Goal: Task Accomplishment & Management: Manage account settings

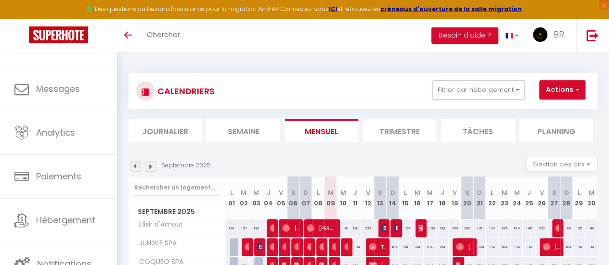
click at [467, 133] on li "Tâches" at bounding box center [477, 131] width 73 height 24
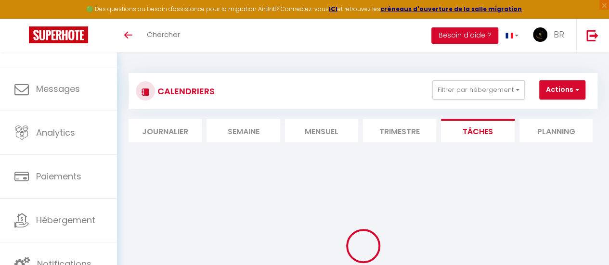
select select
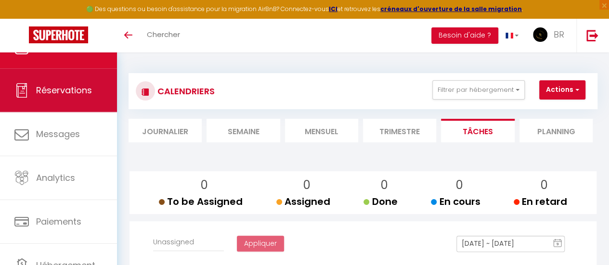
click at [73, 100] on link "Réservations" at bounding box center [58, 90] width 117 height 43
select select "not_cancelled"
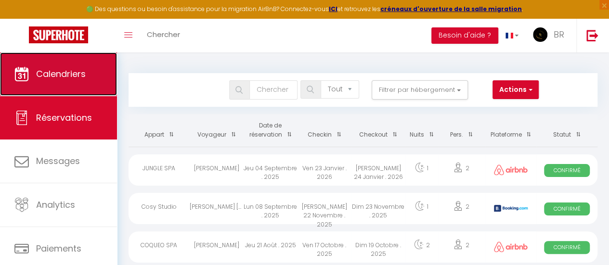
click at [91, 74] on link "Calendriers" at bounding box center [58, 73] width 117 height 43
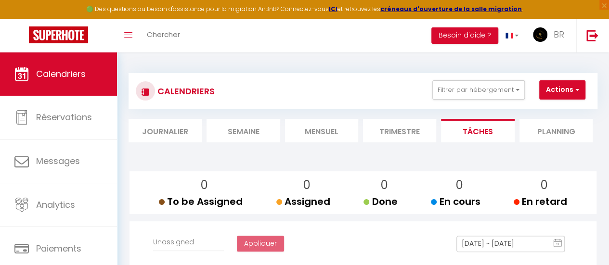
select select
click at [251, 128] on li "Semaine" at bounding box center [243, 131] width 73 height 24
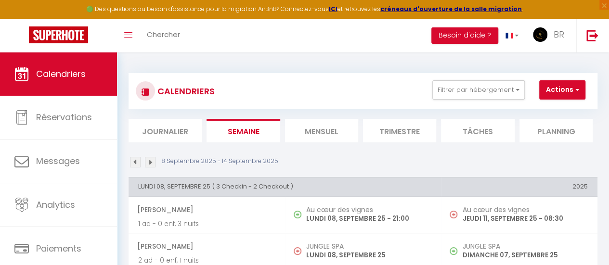
click at [189, 124] on li "Journalier" at bounding box center [165, 131] width 73 height 24
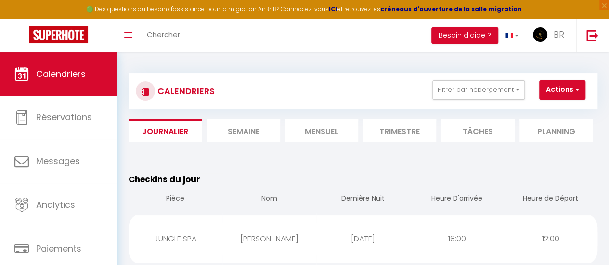
click at [342, 131] on li "Mensuel" at bounding box center [321, 131] width 73 height 24
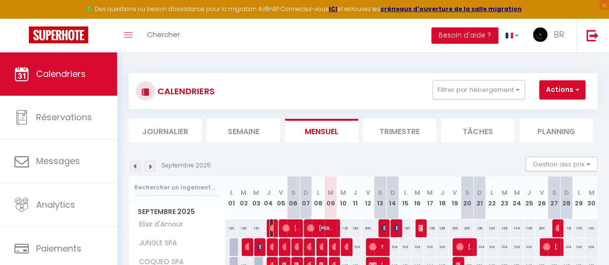
click at [271, 227] on img at bounding box center [274, 228] width 8 height 8
select select "OK"
select select "0"
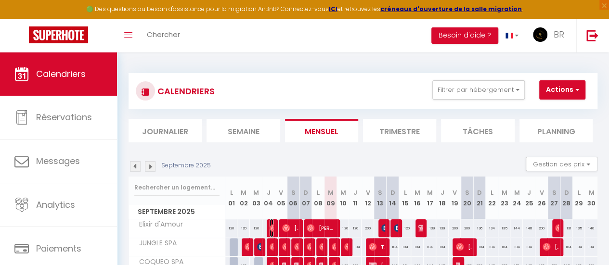
select select "1"
select select
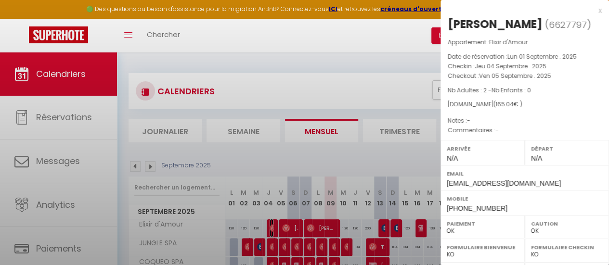
select select "25697"
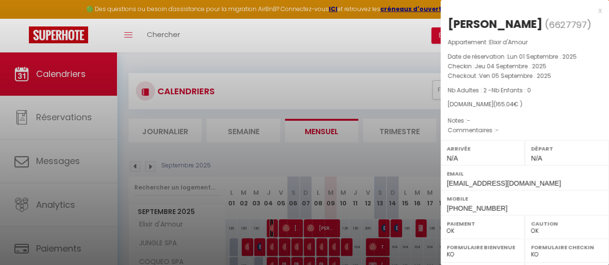
scroll to position [181, 0]
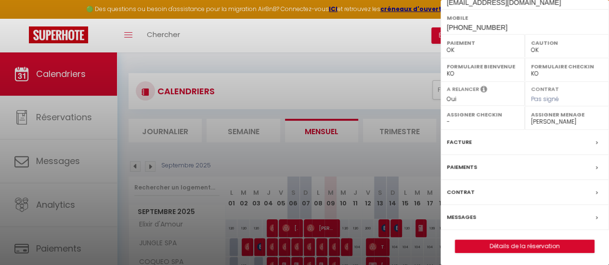
click at [255, 33] on div at bounding box center [304, 132] width 609 height 265
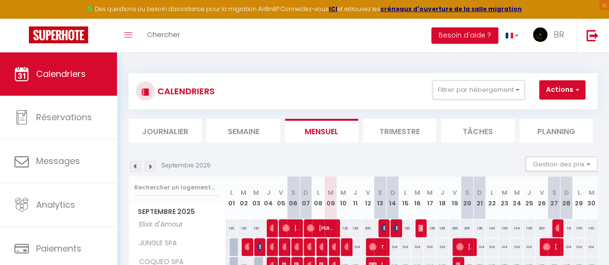
click at [247, 31] on div "Toggle menubar Chercher BUTTON Besoin d'aide ? BR Paramètres Équipe" at bounding box center [336, 36] width 532 height 34
click at [150, 31] on span "Chercher" at bounding box center [163, 34] width 33 height 10
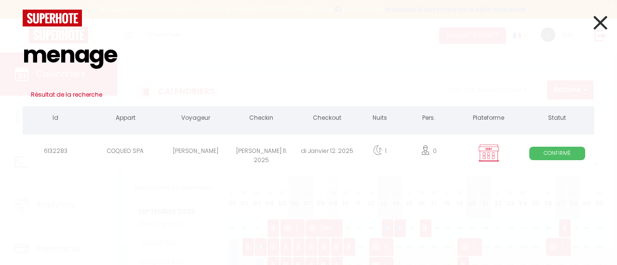
click at [238, 63] on input "menage" at bounding box center [308, 54] width 571 height 57
type input "menage"
click at [599, 13] on icon at bounding box center [600, 23] width 14 height 24
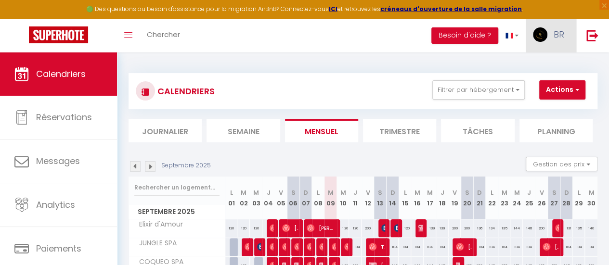
click at [545, 45] on link "BR" at bounding box center [551, 36] width 51 height 34
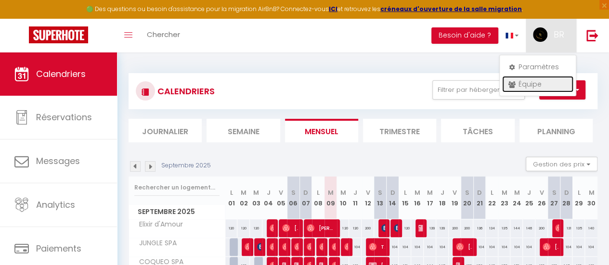
click at [539, 84] on link "Équipe" at bounding box center [537, 84] width 71 height 16
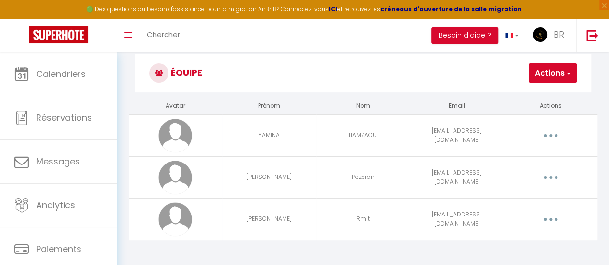
scroll to position [19, 0]
click at [546, 141] on button "button" at bounding box center [551, 135] width 26 height 18
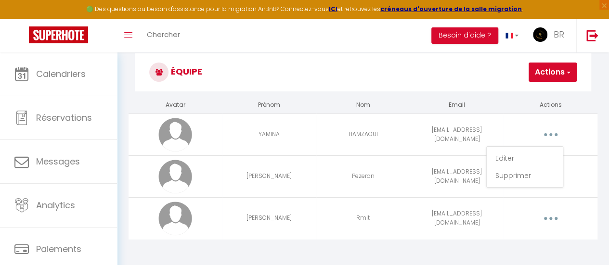
click at [175, 131] on img at bounding box center [175, 135] width 34 height 34
click at [273, 134] on td "YAMINA" at bounding box center [270, 135] width 94 height 42
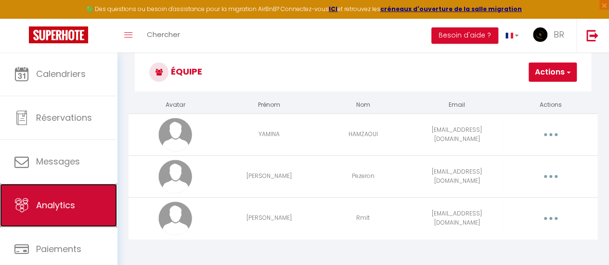
click at [71, 211] on link "Analytics" at bounding box center [58, 205] width 117 height 43
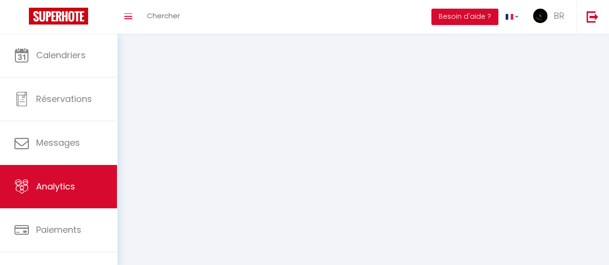
select select "2025"
select select "9"
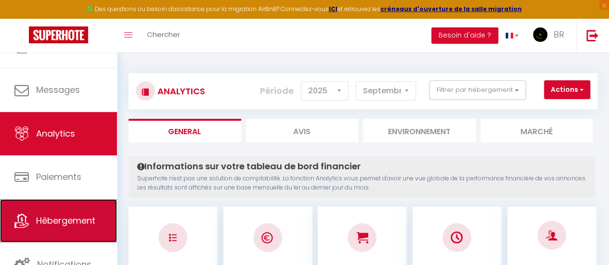
click at [74, 218] on span "Hébergement" at bounding box center [65, 221] width 59 height 12
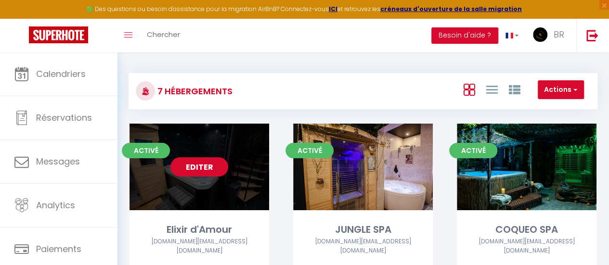
click at [210, 168] on link "Editer" at bounding box center [200, 166] width 58 height 19
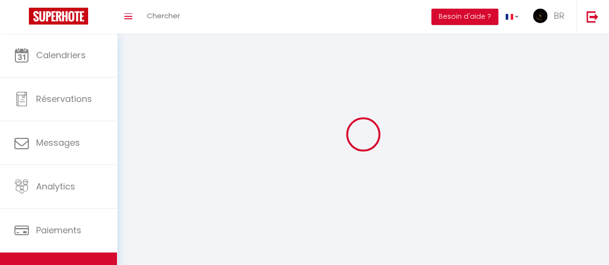
select select
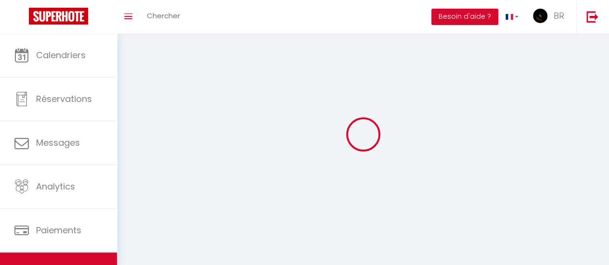
select select "1"
select select
checkbox input "false"
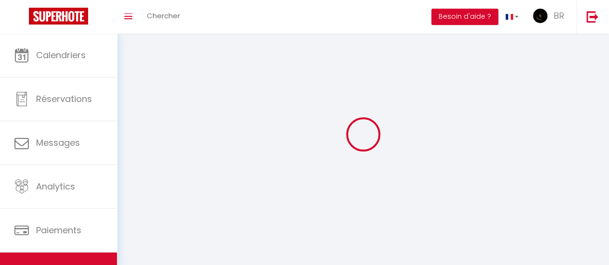
checkbox input "false"
select select "28"
select select
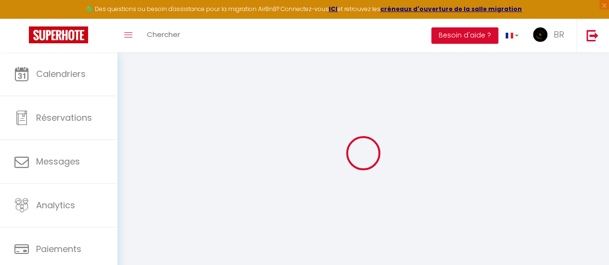
select select
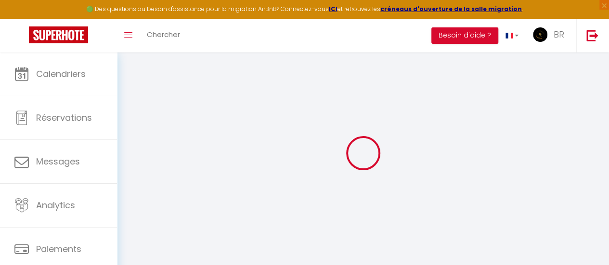
select select
checkbox input "false"
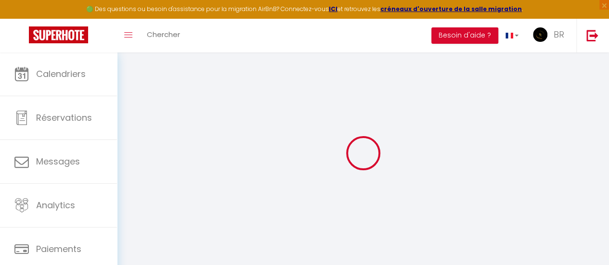
select select
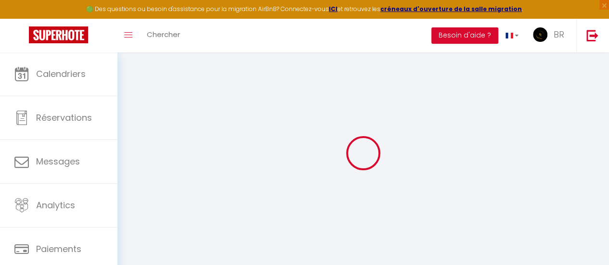
select select
checkbox input "false"
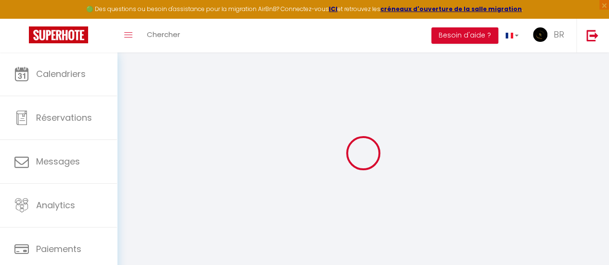
checkbox input "false"
select select
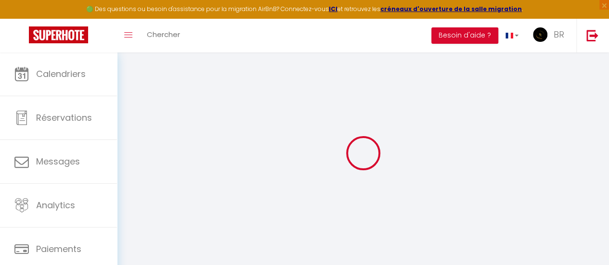
select select
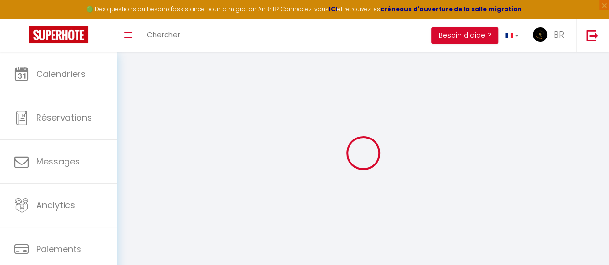
checkbox input "false"
select select
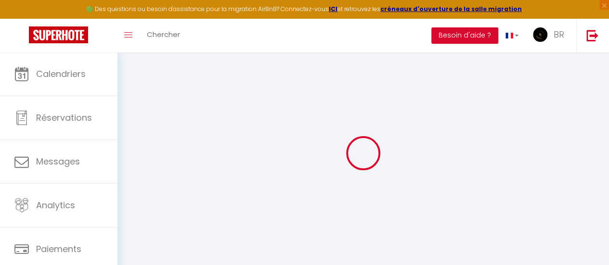
select select
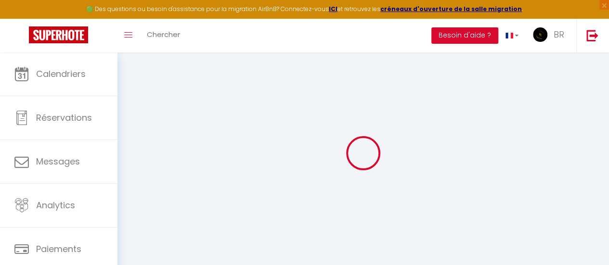
select select
checkbox input "false"
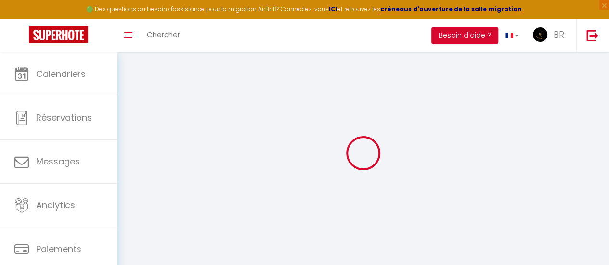
checkbox input "false"
select select
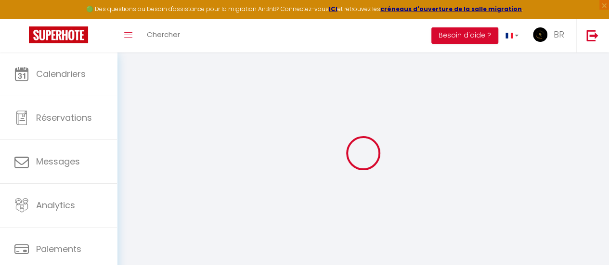
select select
checkbox input "false"
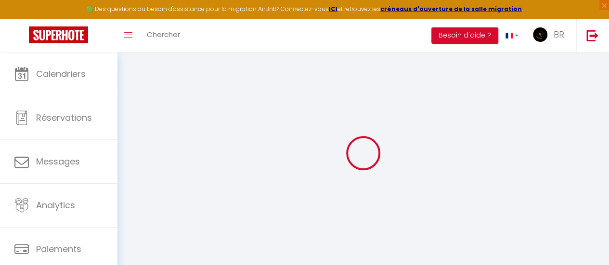
checkbox input "false"
select select
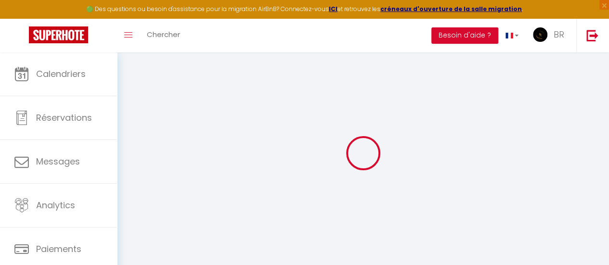
select select
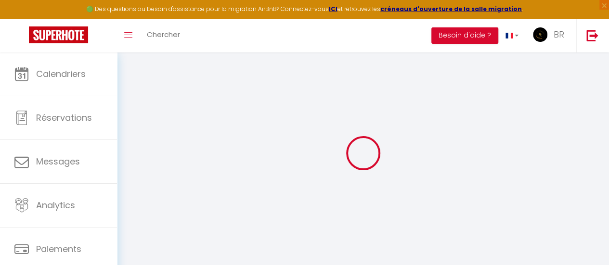
select select
checkbox input "false"
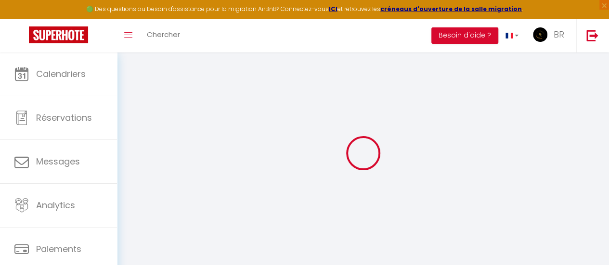
select select
type input "Elixir d'Amour"
type input "BR VENTURE"
select select "houses"
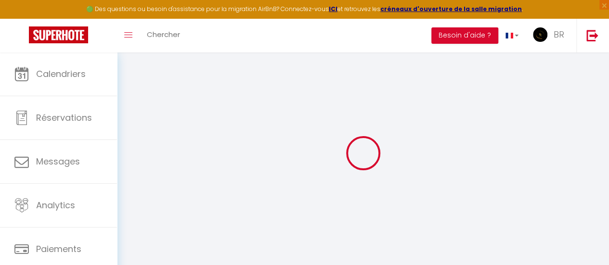
select select "2"
type input "120"
type input "30"
type input "300"
select select
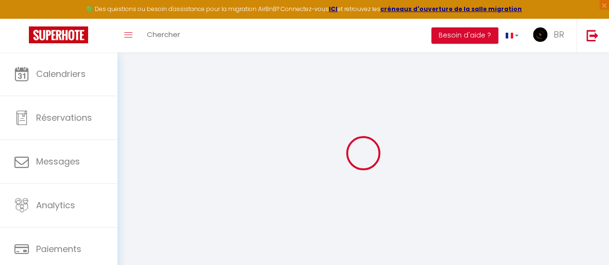
select select
type input "[GEOGRAPHIC_DATA]"
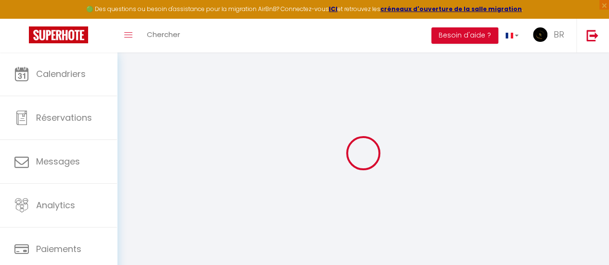
type input "02400"
type input "[GEOGRAPHIC_DATA]"
type input "[EMAIL_ADDRESS][DOMAIN_NAME]"
select select "5848"
checkbox input "false"
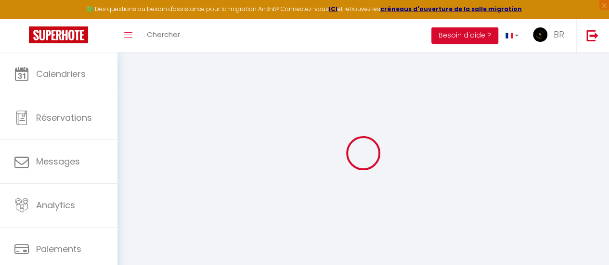
checkbox input "false"
type input "0"
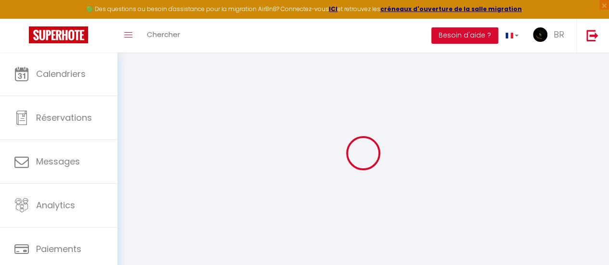
type input "0"
select select "25697"
select select
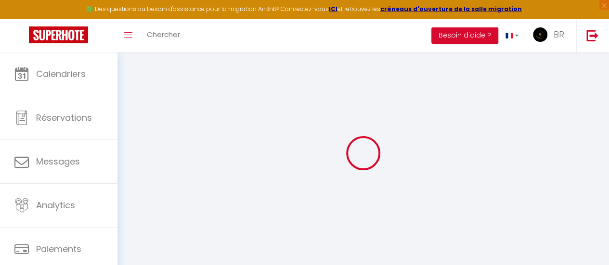
select select
checkbox input "false"
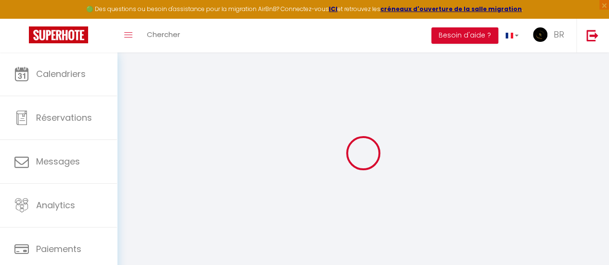
checkbox input "false"
select select
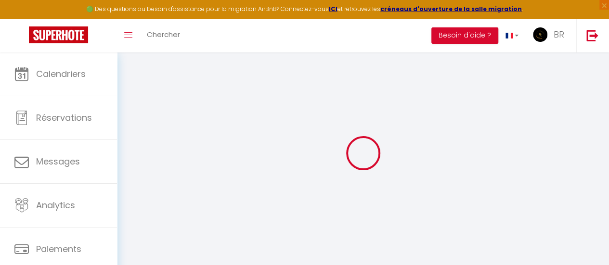
select select
checkbox input "false"
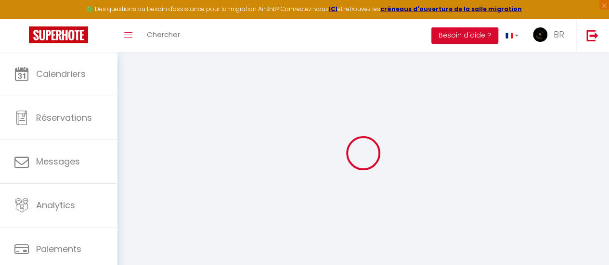
checkbox input "false"
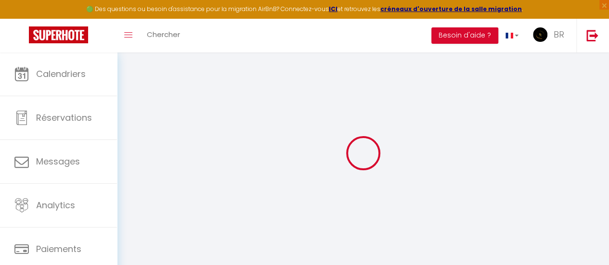
select select "19:00"
select select
select select "12:00"
select select "15"
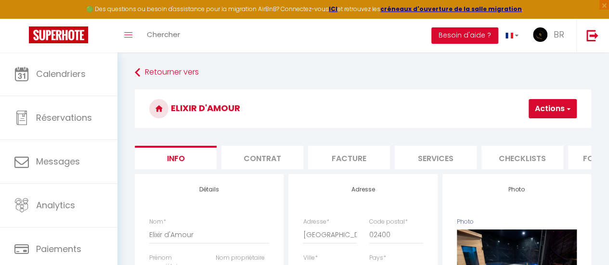
select select
checkbox input "false"
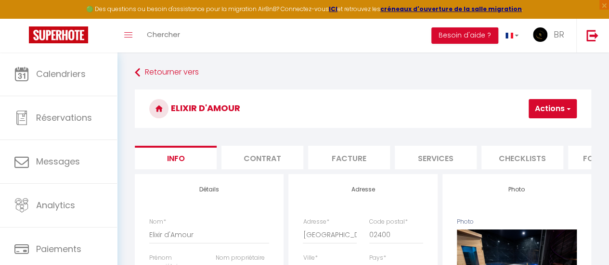
click at [537, 160] on li "Checklists" at bounding box center [523, 158] width 82 height 24
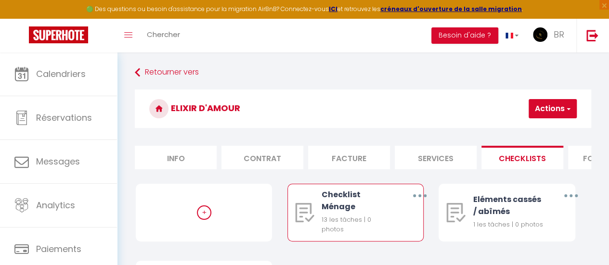
click at [335, 222] on div "13 les tâches | 0 photos" at bounding box center [358, 225] width 73 height 20
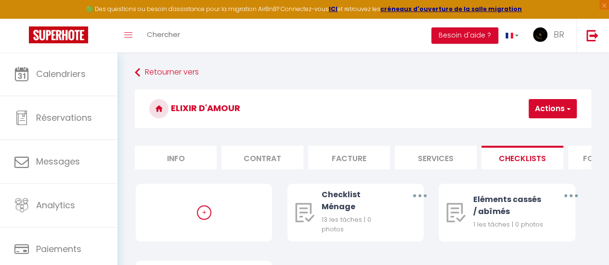
scroll to position [104, 0]
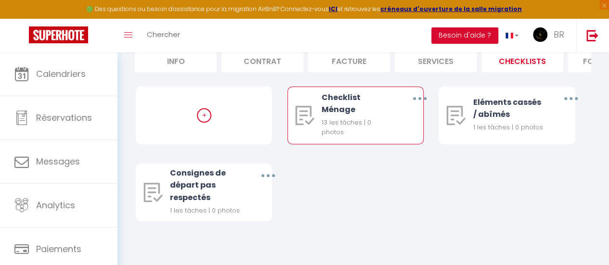
click at [421, 94] on button "button" at bounding box center [420, 99] width 26 height 18
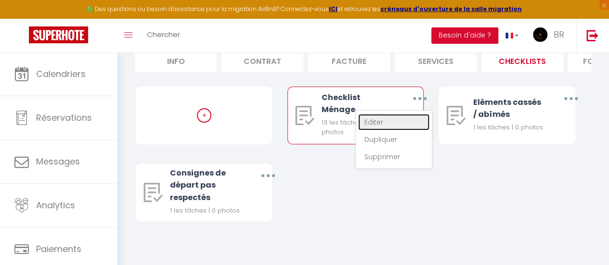
click at [395, 121] on link "Editer" at bounding box center [393, 122] width 71 height 16
type input "Checklist Ménage"
type input "Procédure OBLIGATOIRE à suivre à la fin du ménage"
select select
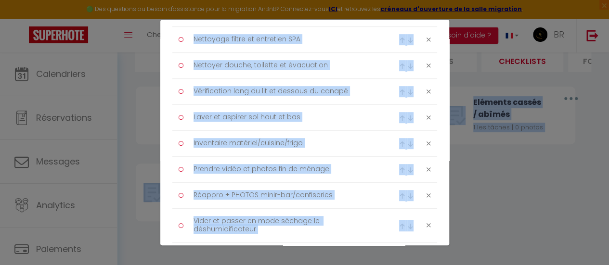
scroll to position [437, 0]
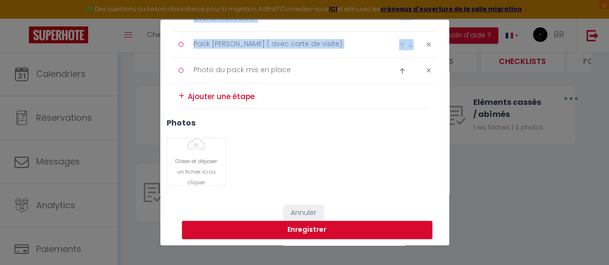
drag, startPoint x: 180, startPoint y: 174, endPoint x: 301, endPoint y: 79, distance: 154.1
copy ul
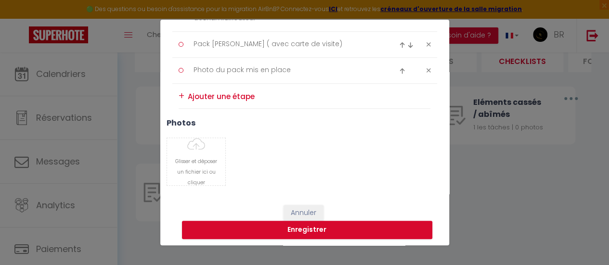
click at [505, 144] on div "Liste de checklist × Titre * Checklist Ménage Description * Procédure OBLIGATOI…" at bounding box center [304, 132] width 609 height 265
click at [308, 208] on button "Annuler" at bounding box center [304, 213] width 40 height 16
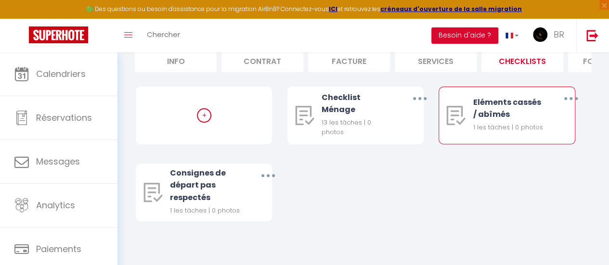
click at [481, 122] on div "Eléments cassés / abîmés 1 les tâches | 0 photos" at bounding box center [509, 115] width 73 height 57
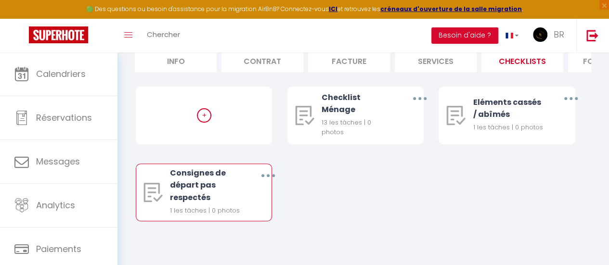
click at [270, 175] on button "button" at bounding box center [268, 176] width 26 height 18
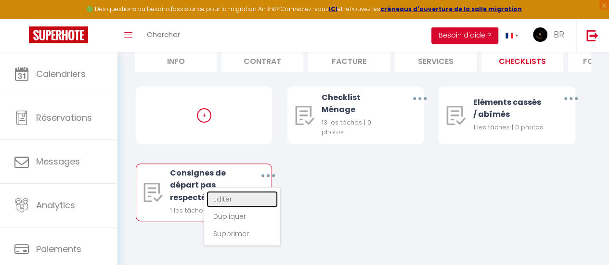
click at [255, 201] on link "Editer" at bounding box center [242, 199] width 71 height 16
type input "Consignes de départ pas respectés"
type input "Procédure à suivre en cas de non respect des consignes de départ"
type textarea "PHOTOS / VIDEOS DES CONSGINES NON RESPECTES"
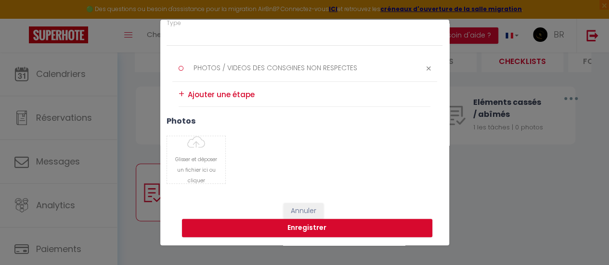
click at [491, 188] on div "Liste de checklist × Titre * Consignes de départ pas respectés Description * Pr…" at bounding box center [304, 132] width 609 height 265
click at [299, 210] on button "Annuler" at bounding box center [304, 211] width 40 height 16
